Goal: Find contact information: Find contact information

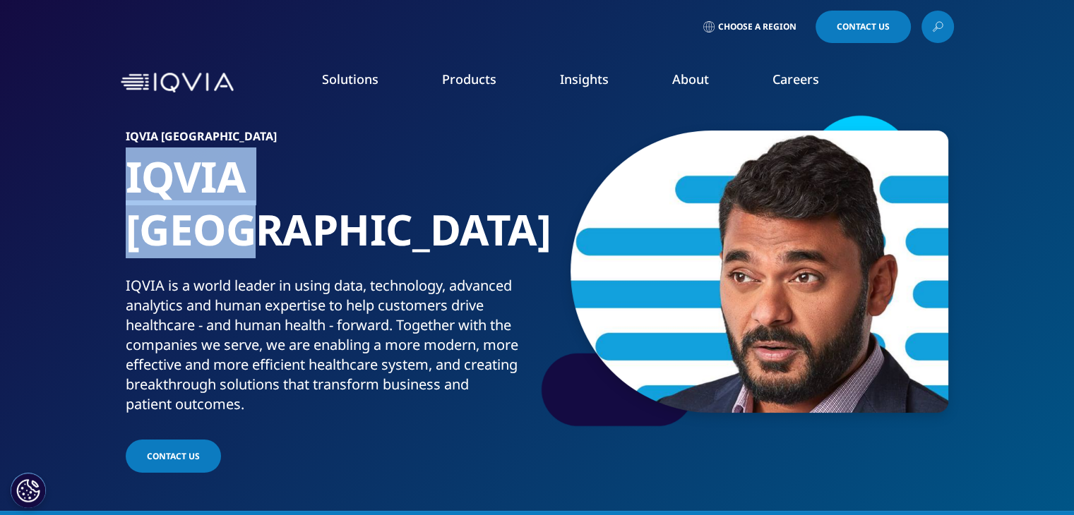
click at [796, 78] on link "Careers" at bounding box center [795, 79] width 47 height 17
click at [796, 79] on link "Careers" at bounding box center [795, 79] width 47 height 17
click at [326, 235] on link "Consulting" at bounding box center [404, 230] width 241 height 16
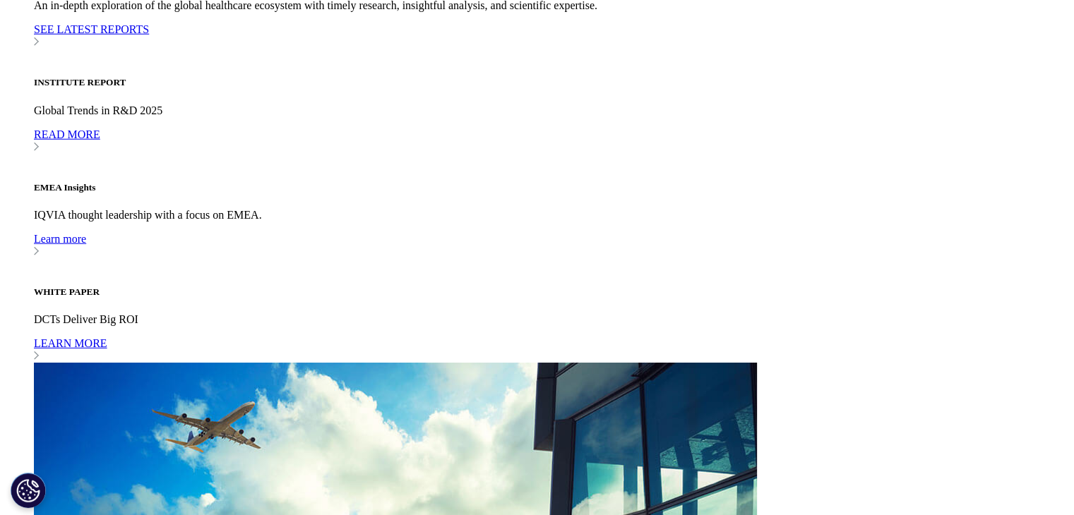
scroll to position [3813, 0]
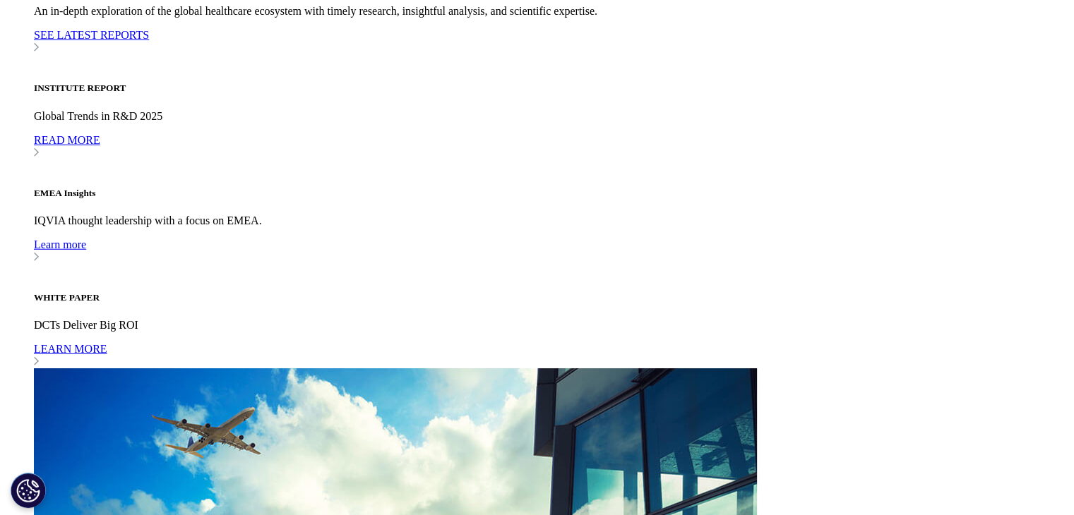
drag, startPoint x: 165, startPoint y: 253, endPoint x: 174, endPoint y: 261, distance: 12.0
drag, startPoint x: 174, startPoint y: 261, endPoint x: 220, endPoint y: 271, distance: 47.8
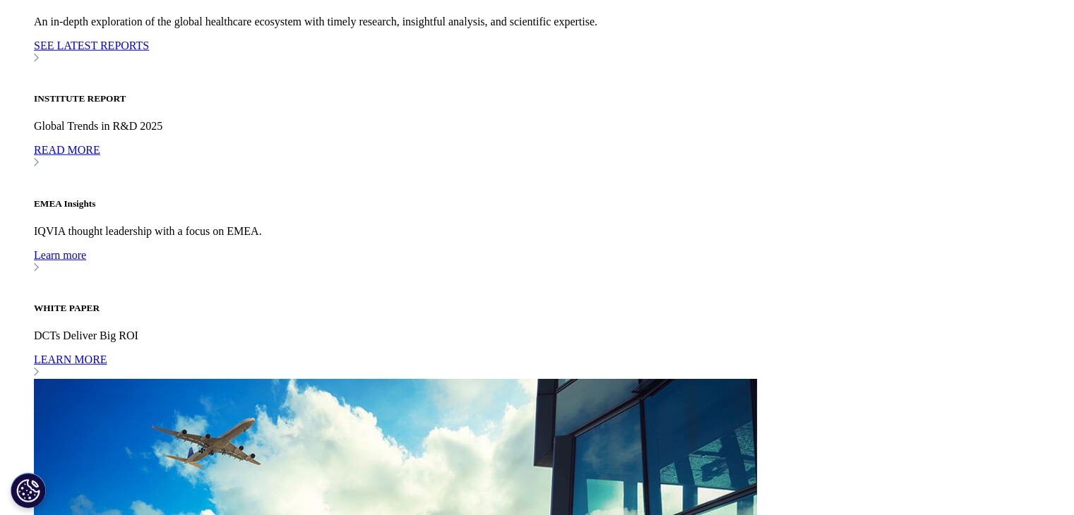
drag, startPoint x: 160, startPoint y: 247, endPoint x: 294, endPoint y: 310, distance: 147.5
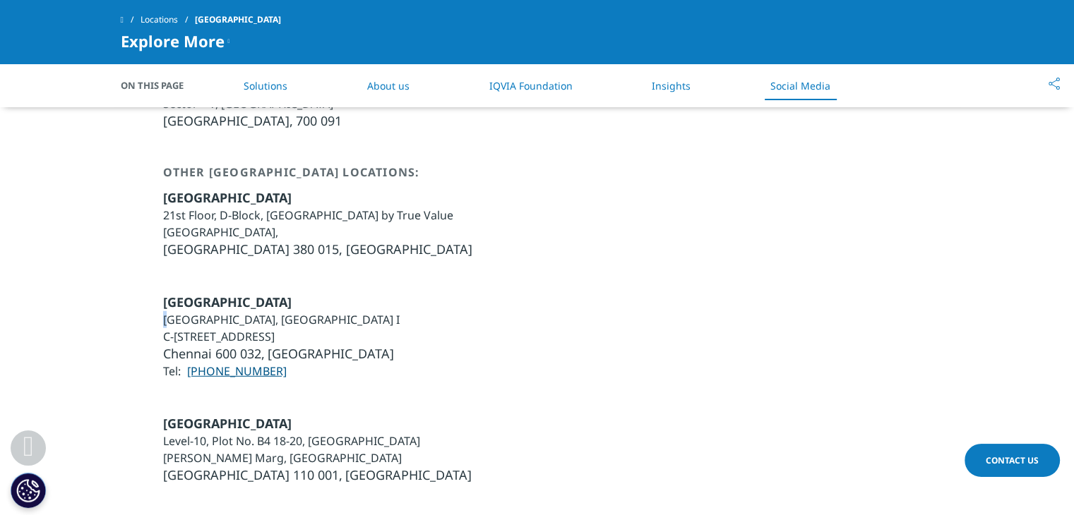
click at [294, 310] on div "Chennai 5th Floor, South Wing, SKCL, Central Square I C-28, CIPET Road, Thiru-V…" at bounding box center [537, 337] width 833 height 86
copy ul "5th Floor, South Wing, SKCL, Central Square I C-28, CIPET Road, Thiru-Vi-Ka Ind…"
